Goal: Information Seeking & Learning: Find specific page/section

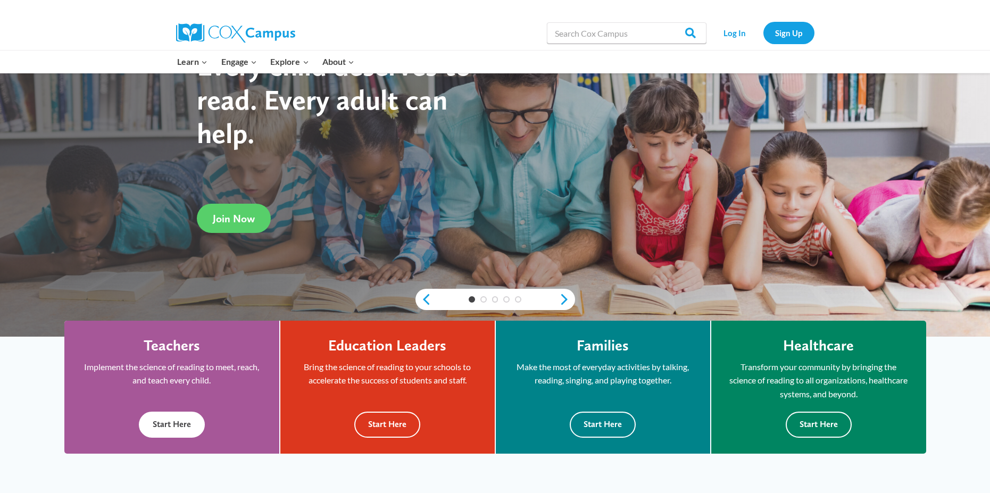
scroll to position [53, 0]
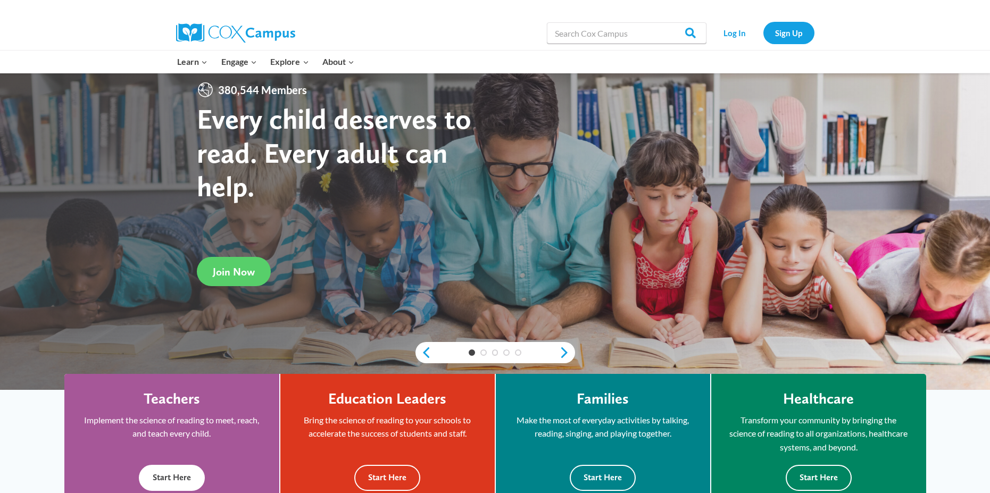
click at [188, 487] on button "Start Here" at bounding box center [172, 478] width 66 height 26
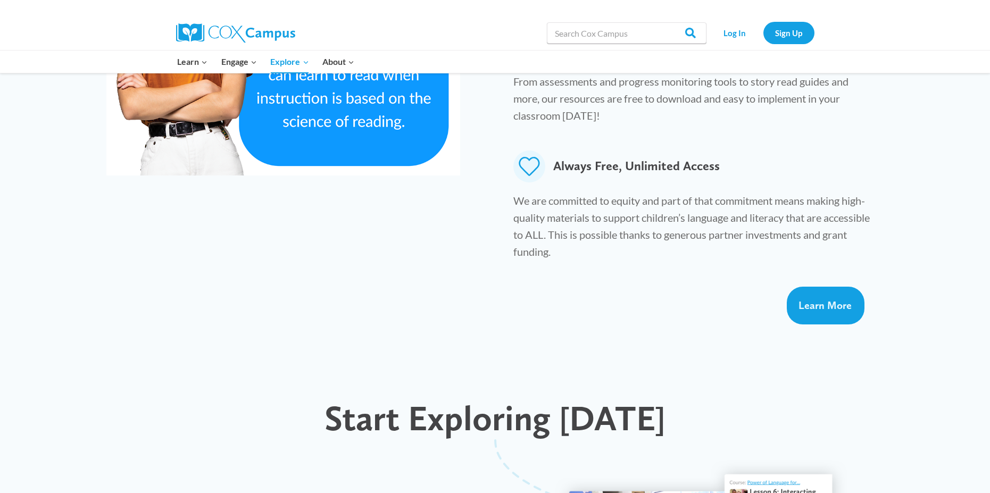
scroll to position [213, 0]
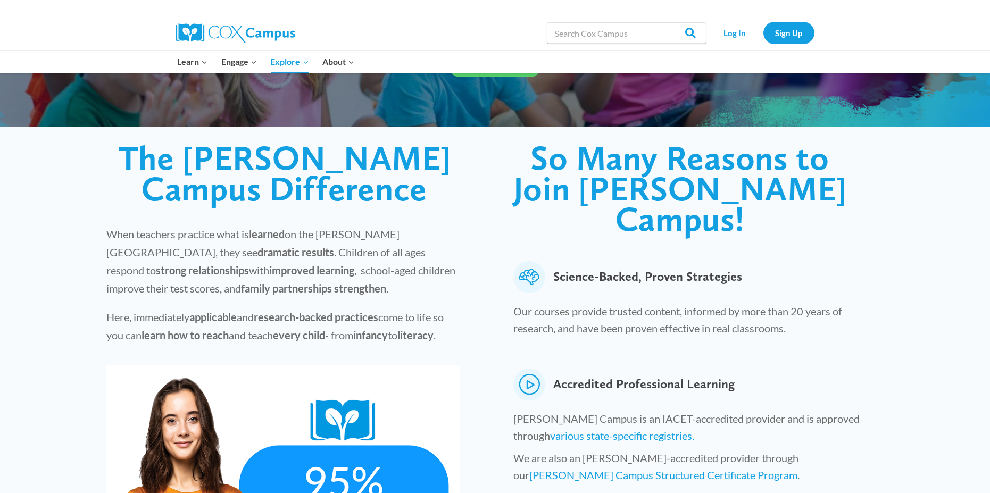
drag, startPoint x: 603, startPoint y: 18, endPoint x: 606, endPoint y: 28, distance: 10.8
click at [606, 28] on div "Search in [URL][DOMAIN_NAME] Search Search" at bounding box center [627, 33] width 160 height 34
click at [617, 47] on div "Search in [URL][DOMAIN_NAME] Search Search" at bounding box center [627, 33] width 160 height 34
type input "survey"
click at [625, 33] on input "survey" at bounding box center [627, 32] width 160 height 21
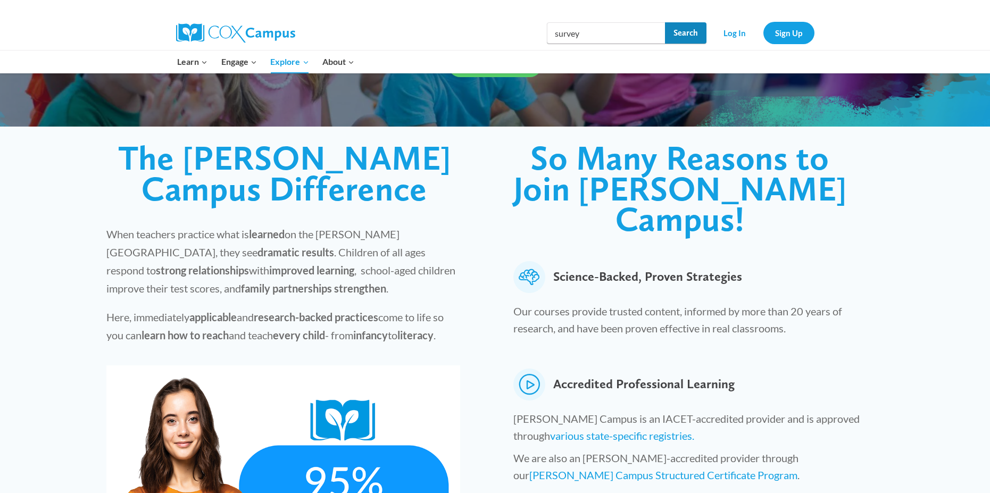
click at [690, 31] on input "Search" at bounding box center [685, 32] width 41 height 21
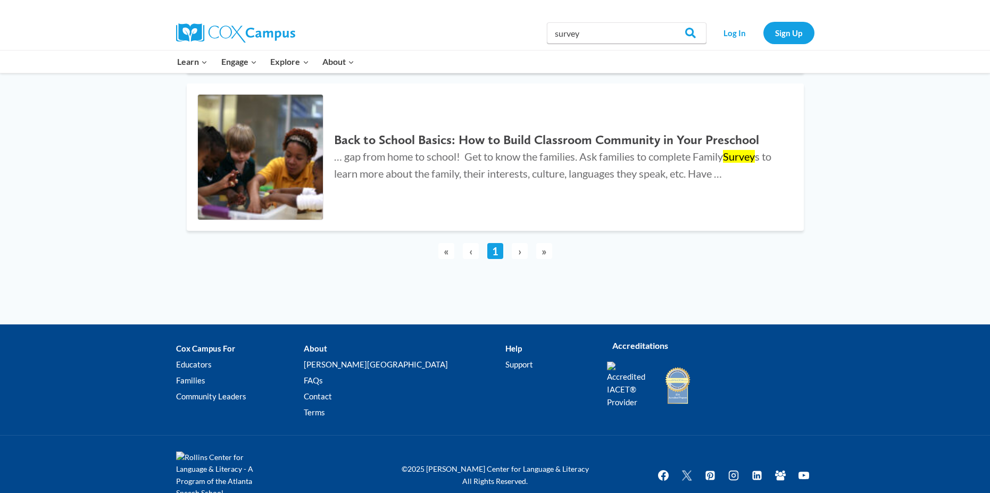
scroll to position [873, 0]
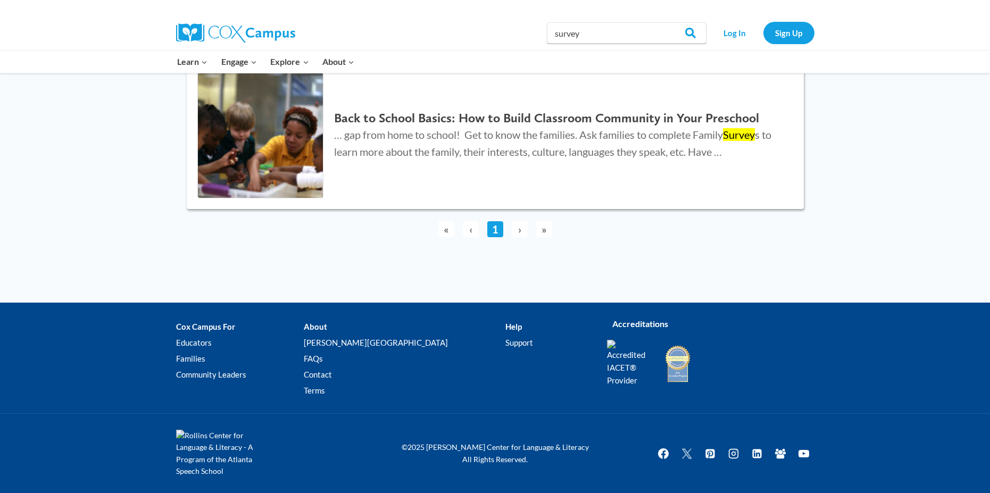
click at [483, 124] on h2 "Back to School Basics: How to Build Classroom Community in Your Preschool" at bounding box center [558, 118] width 448 height 15
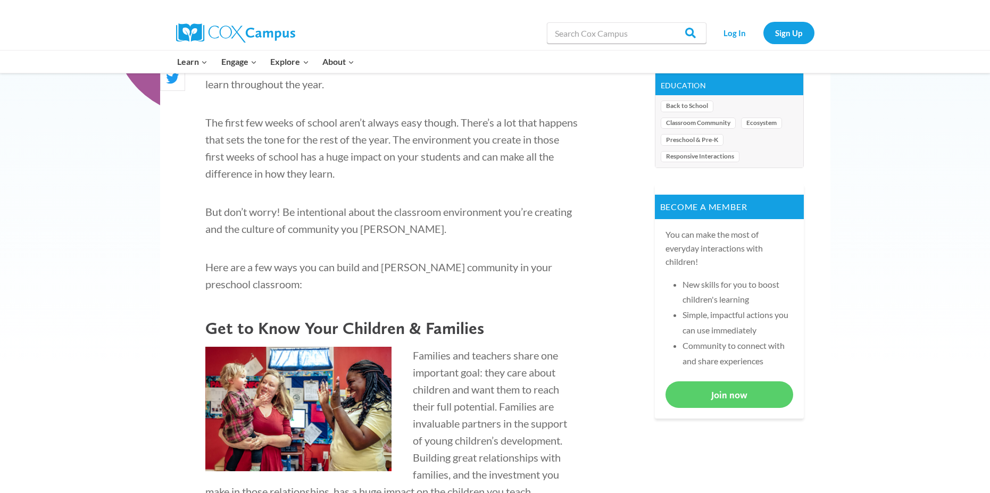
scroll to position [585, 0]
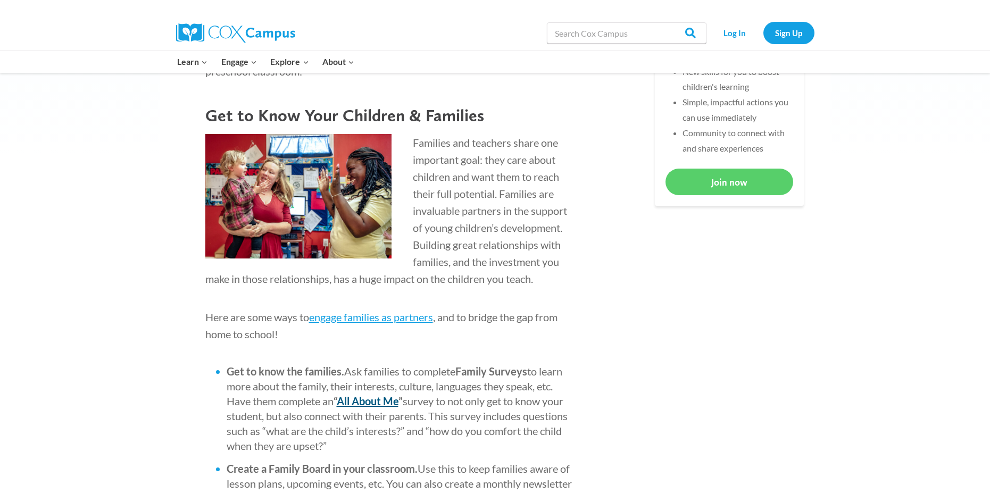
click at [395, 399] on b "All About Me" at bounding box center [368, 401] width 62 height 13
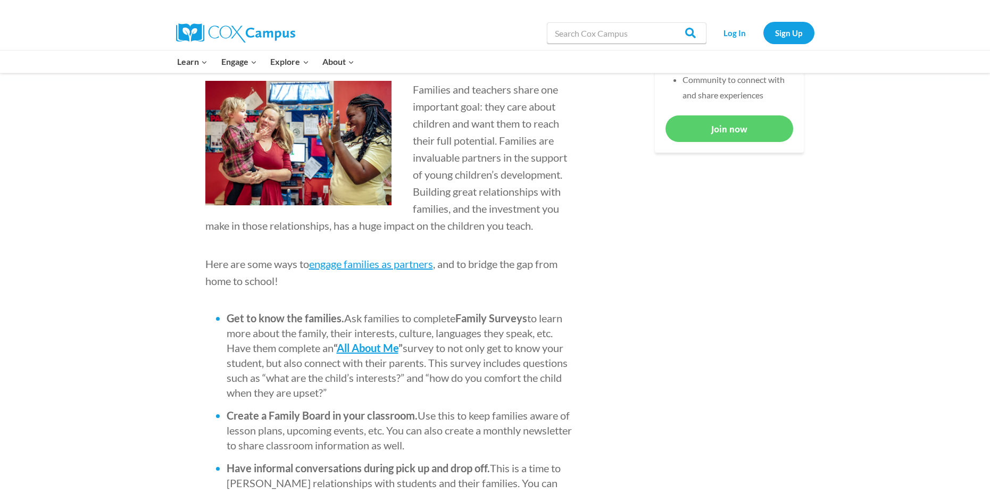
scroll to position [798, 0]
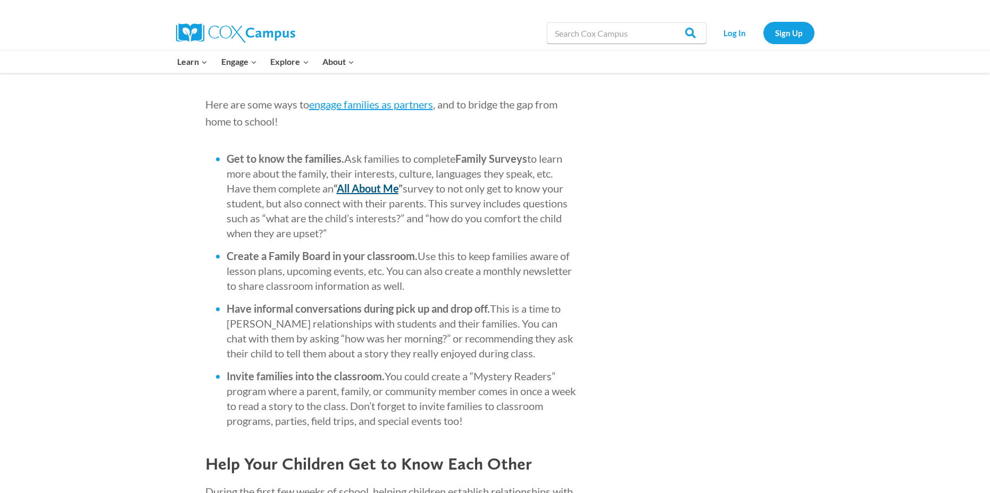
click at [387, 192] on b "All About Me" at bounding box center [368, 188] width 62 height 13
